Goal: Find specific page/section: Locate a particular part of the current website

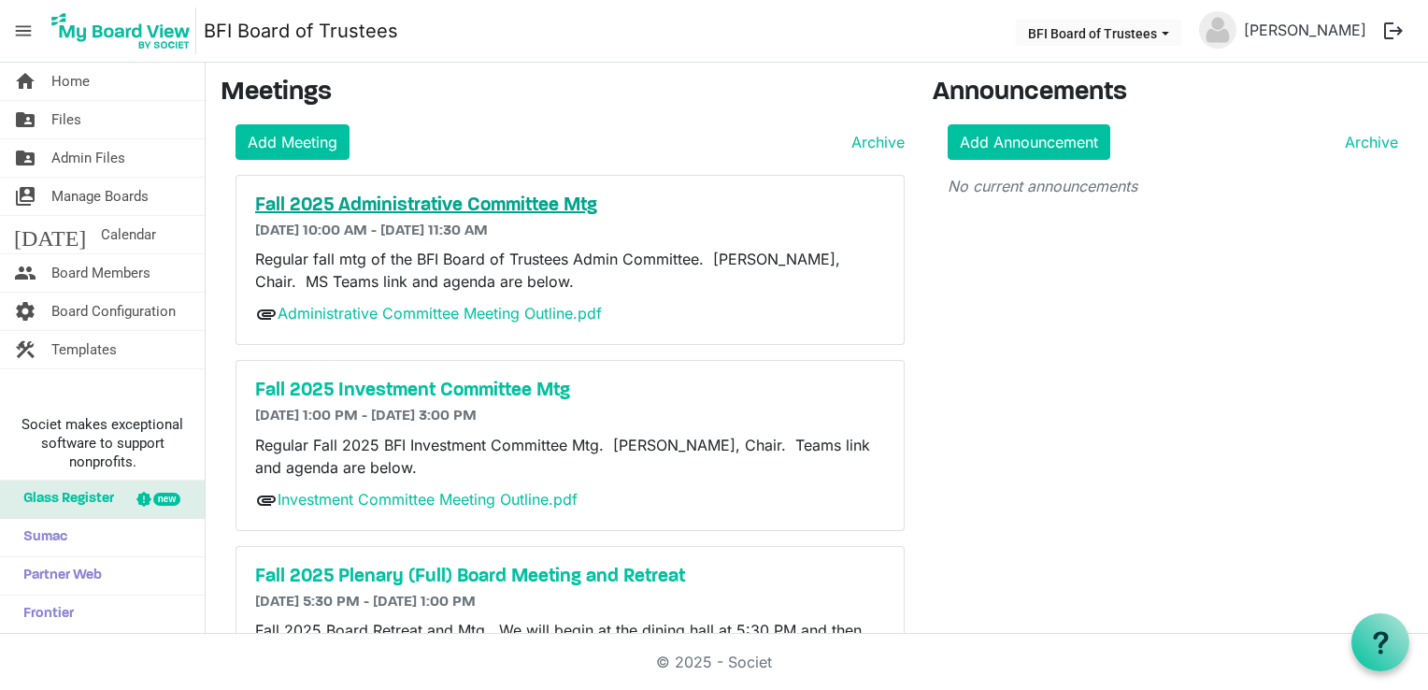
click at [512, 204] on h5 "Fall 2025 Administrative Committee Mtg" at bounding box center [570, 205] width 630 height 22
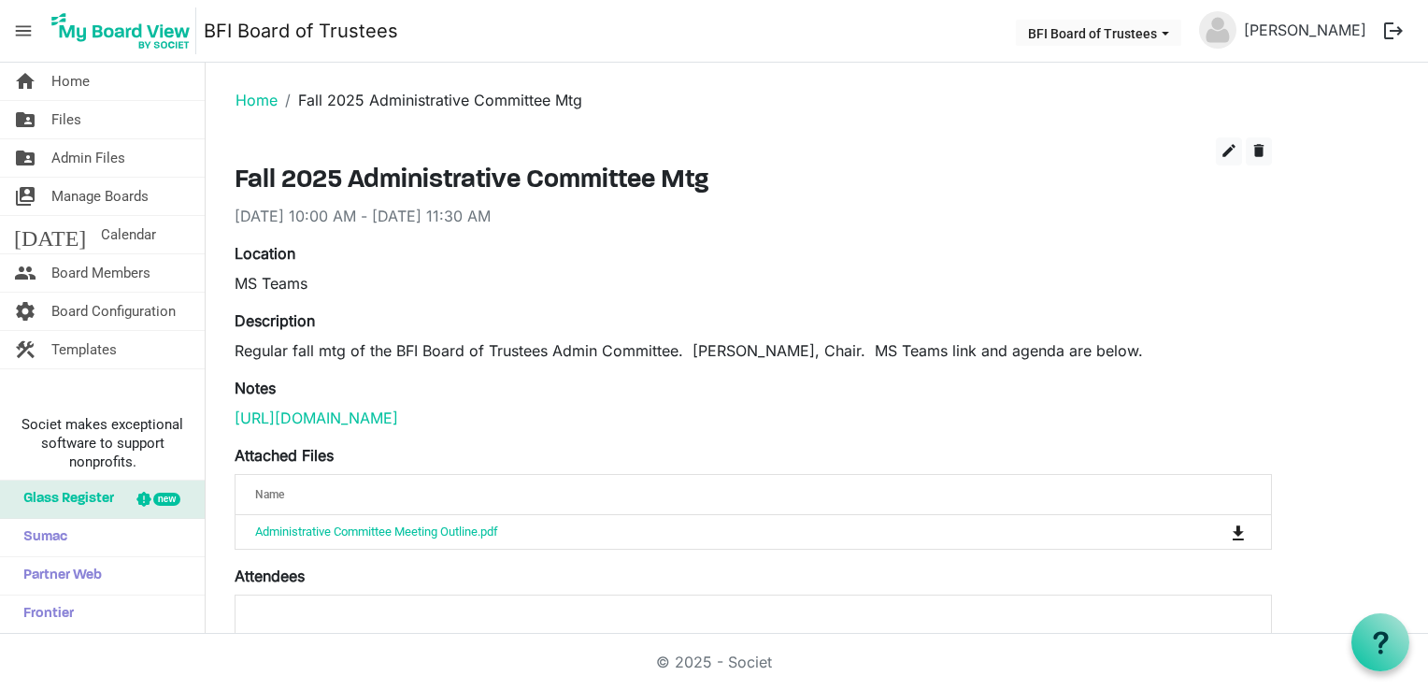
drag, startPoint x: 247, startPoint y: 420, endPoint x: 462, endPoint y: 484, distance: 224.5
click at [462, 484] on div "edit delete Fall 2025 Administrative Committee Mtg 9/19/2025 10:00 AM - 9/19/20…" at bounding box center [754, 480] width 1038 height 687
drag, startPoint x: 431, startPoint y: 462, endPoint x: 233, endPoint y: 408, distance: 205.5
click at [233, 408] on div "edit delete Fall 2025 Administrative Committee Mtg 9/19/2025 10:00 AM - 9/19/20…" at bounding box center [754, 480] width 1066 height 687
drag, startPoint x: 233, startPoint y: 408, endPoint x: 292, endPoint y: 433, distance: 64.1
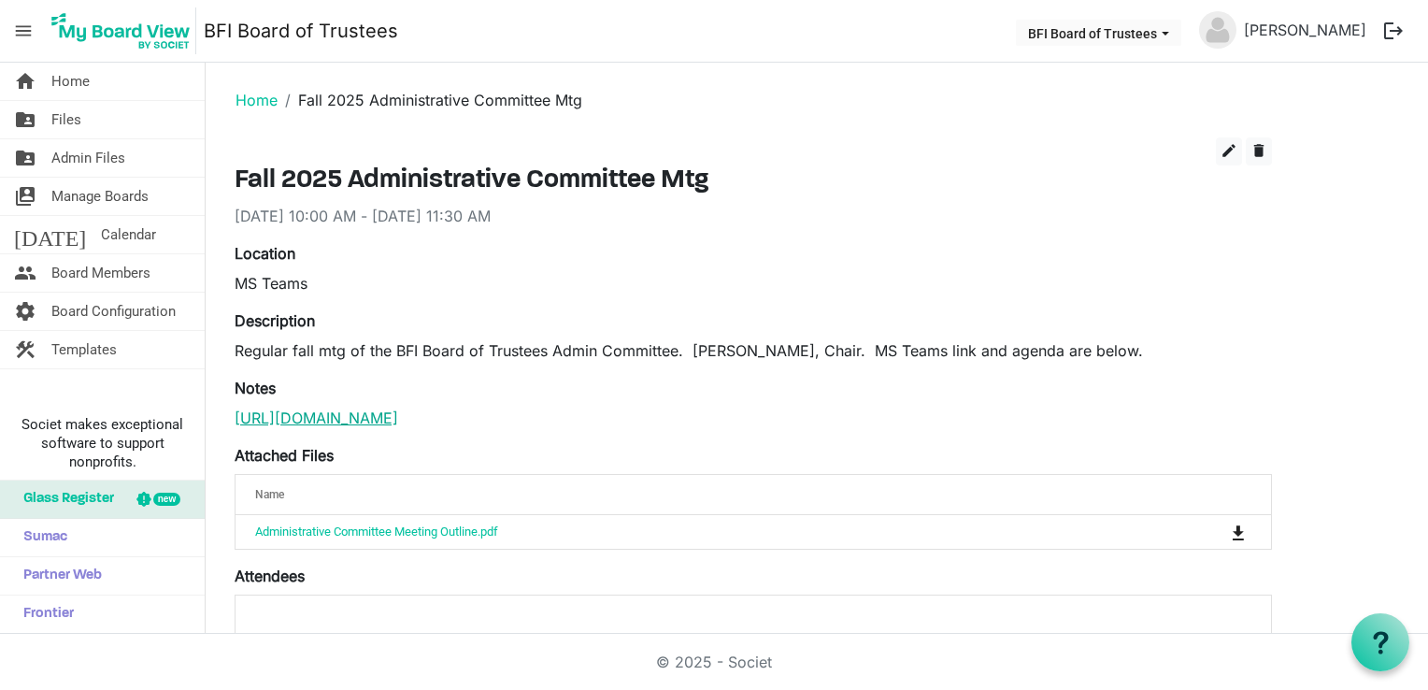
click at [341, 423] on link "https://teams.microsoft.com/l/meetup-join/19%3ameeting_ZGI0N2M0YzQtNTI2Yi00Yzdh…" at bounding box center [317, 418] width 164 height 19
